Goal: Information Seeking & Learning: Learn about a topic

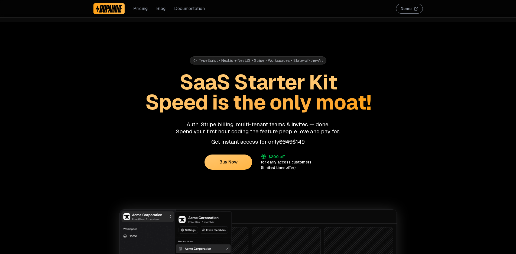
click at [284, 141] on span "$349" at bounding box center [285, 141] width 13 height 7
click at [295, 142] on p "Get instant access for only $349 $149" at bounding box center [257, 141] width 329 height 7
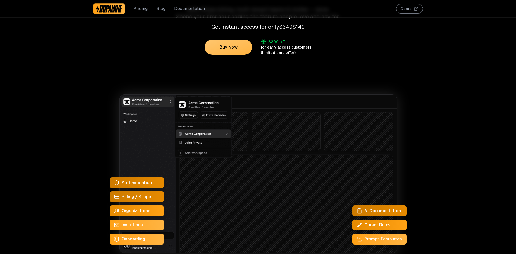
scroll to position [143, 0]
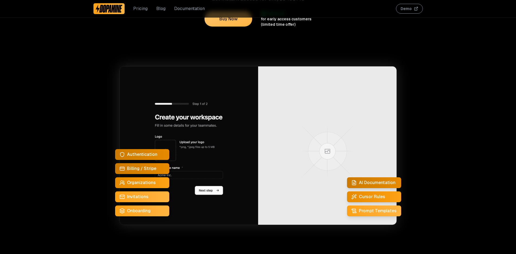
click at [316, 175] on img at bounding box center [257, 145] width 277 height 159
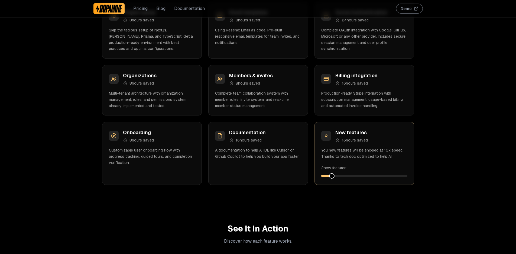
scroll to position [654, 0]
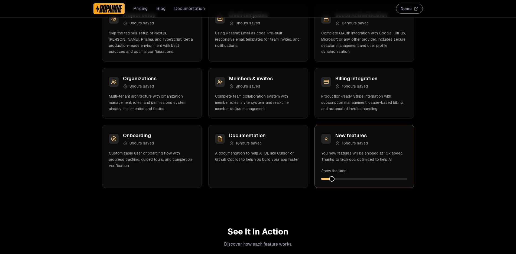
click at [330, 178] on span at bounding box center [331, 178] width 5 height 5
click at [350, 89] on div "Billing integration 16 hours saved Production-ready Stripe integration with sub…" at bounding box center [364, 93] width 100 height 50
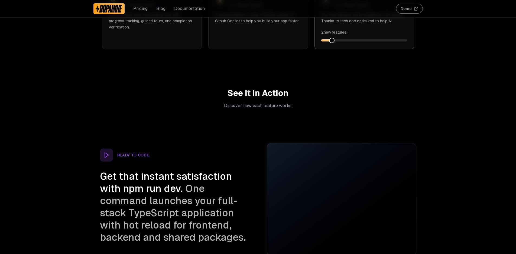
scroll to position [793, 0]
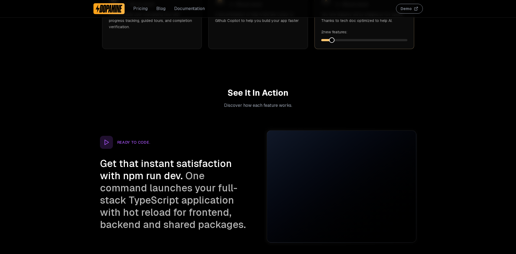
click at [398, 218] on video "Your browser does not support the video tag." at bounding box center [341, 187] width 149 height 112
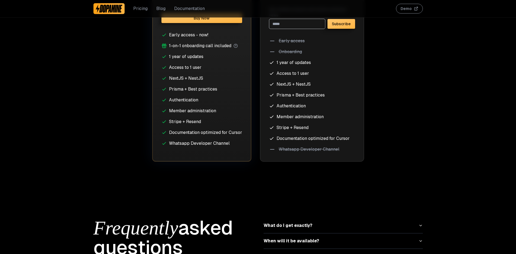
scroll to position [2197, 0]
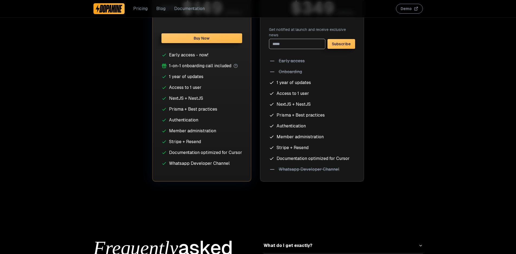
click at [197, 65] on span "1-on-1 onboarding call included" at bounding box center [200, 66] width 62 height 6
click at [230, 65] on span "1-on-1 onboarding call included" at bounding box center [200, 66] width 62 height 6
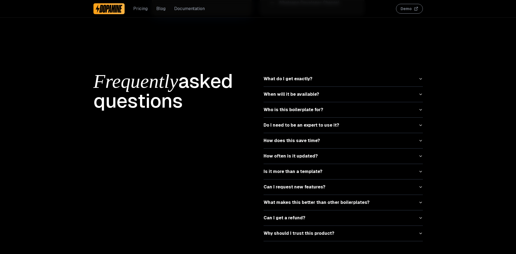
scroll to position [2367, 0]
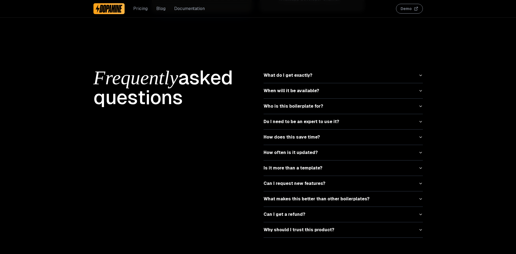
click at [317, 178] on button "Can I request new features?" at bounding box center [342, 183] width 159 height 15
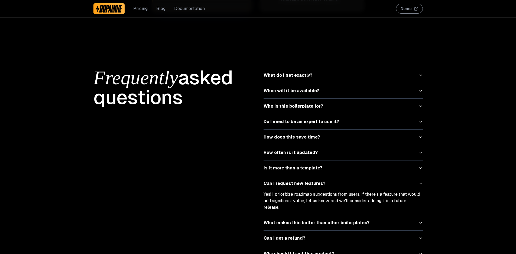
click at [317, 178] on button "Can I request new features?" at bounding box center [342, 183] width 159 height 15
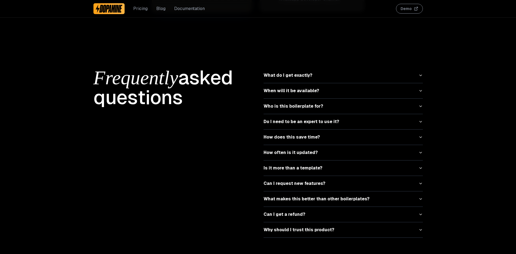
click at [317, 209] on button "Can I get a refund?" at bounding box center [342, 214] width 159 height 15
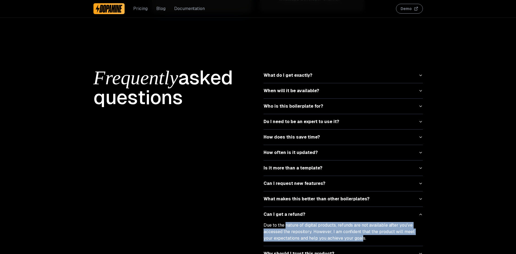
drag, startPoint x: 286, startPoint y: 220, endPoint x: 351, endPoint y: 232, distance: 66.1
click at [351, 232] on p "Due to the nature of digital products, refunds are not available after you've a…" at bounding box center [342, 231] width 159 height 19
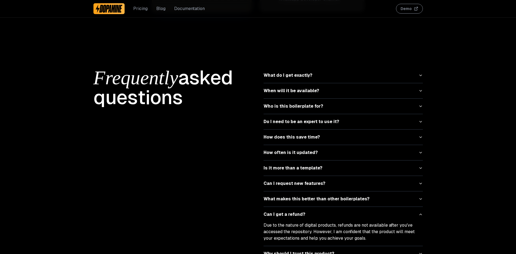
click at [325, 200] on button "What makes this better than other boilerplates?" at bounding box center [342, 198] width 159 height 15
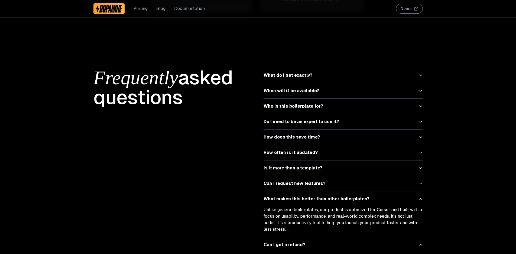
click at [302, 195] on button "What makes this better than other boilerplates?" at bounding box center [342, 198] width 159 height 15
click at [283, 237] on button "Can I get a refund?" at bounding box center [342, 244] width 159 height 15
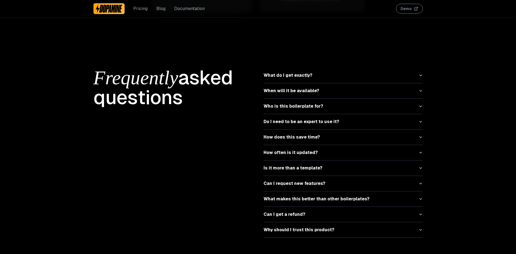
click at [304, 223] on button "Why should I trust this product?" at bounding box center [342, 229] width 159 height 15
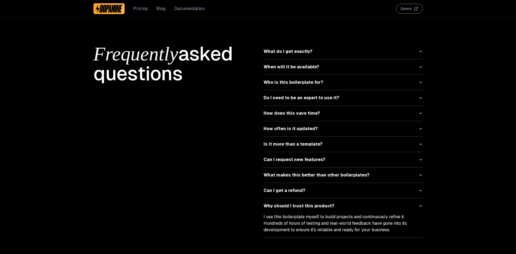
click at [310, 200] on button "Why should I trust this product?" at bounding box center [342, 205] width 159 height 15
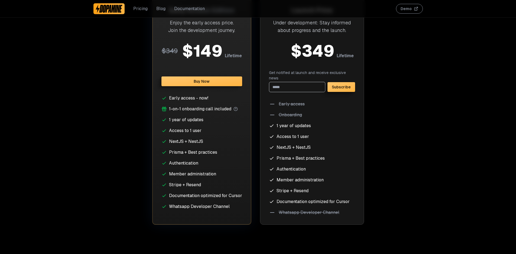
scroll to position [2133, 0]
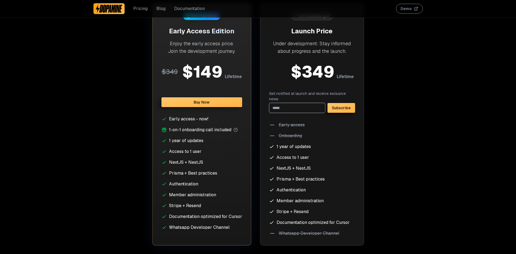
click at [197, 13] on div "Pricing Blog Documentation" at bounding box center [149, 8] width 112 height 17
click at [200, 10] on link "Documentation" at bounding box center [189, 8] width 31 height 6
